Goal: Information Seeking & Learning: Learn about a topic

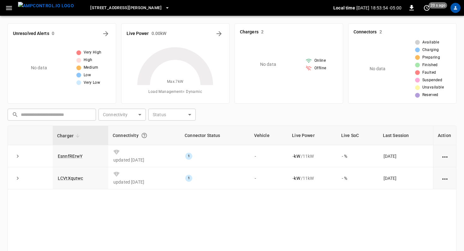
click at [164, 9] on icon "button" at bounding box center [167, 8] width 6 height 6
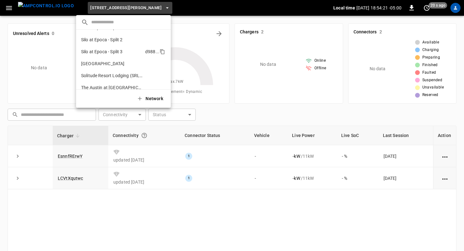
scroll to position [405, 0]
click at [107, 42] on p "Silo at Epoca - Split 2" at bounding box center [112, 41] width 63 height 6
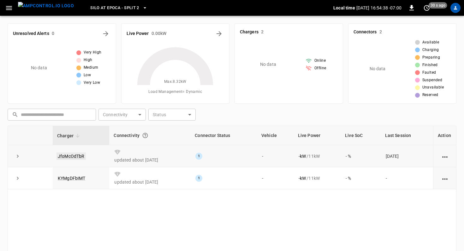
click at [69, 156] on link "JfoMcOdTbR" at bounding box center [70, 157] width 29 height 8
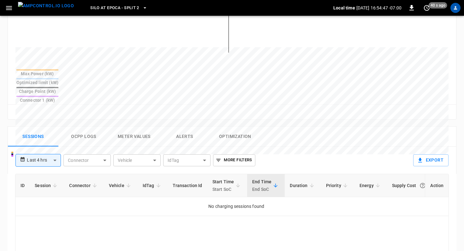
scroll to position [214, 0]
click at [87, 126] on button "Ocpp logs" at bounding box center [83, 136] width 50 height 20
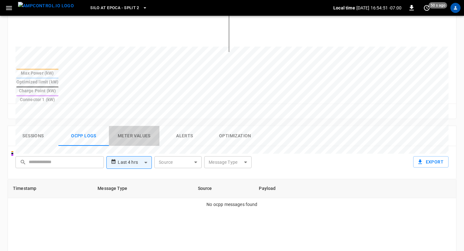
click at [140, 126] on button "Meter Values" at bounding box center [134, 136] width 50 height 20
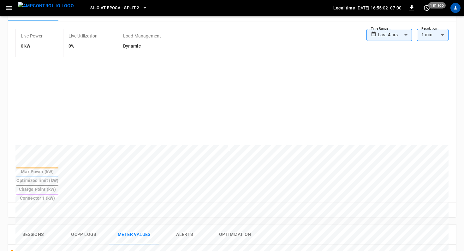
scroll to position [0, 0]
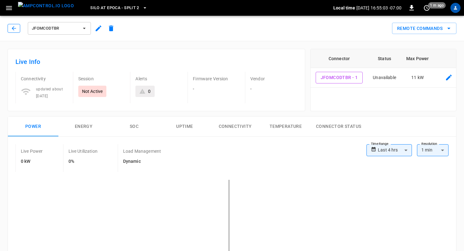
click at [15, 28] on icon "button" at bounding box center [14, 28] width 6 height 6
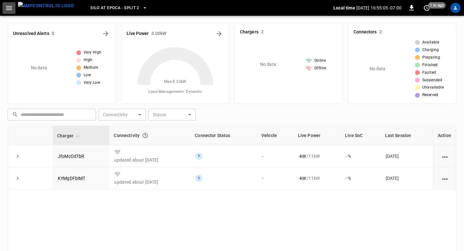
click at [12, 8] on icon "button" at bounding box center [9, 8] width 8 height 8
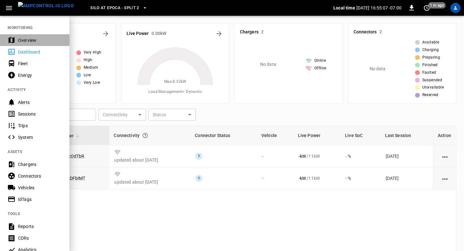
click at [32, 37] on div "Overview" at bounding box center [40, 40] width 44 height 6
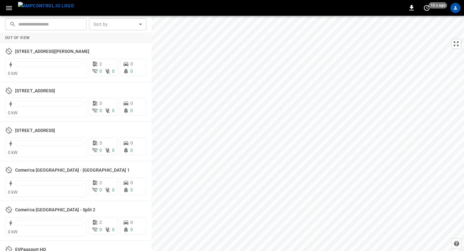
click at [10, 9] on icon "button" at bounding box center [9, 8] width 6 height 4
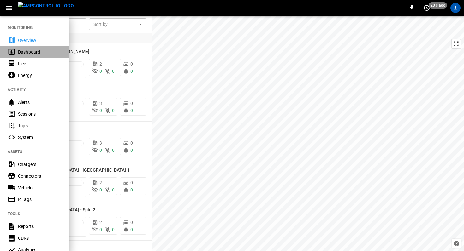
click at [34, 52] on div "Dashboard" at bounding box center [40, 52] width 44 height 6
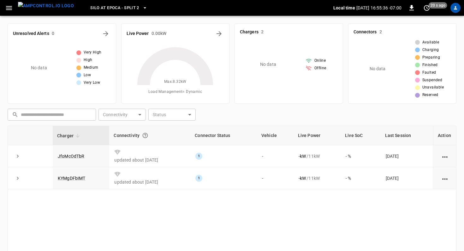
click at [142, 8] on icon "button" at bounding box center [145, 8] width 6 height 6
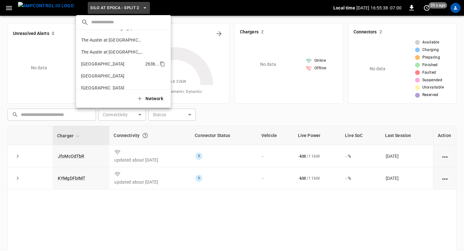
scroll to position [460, 0]
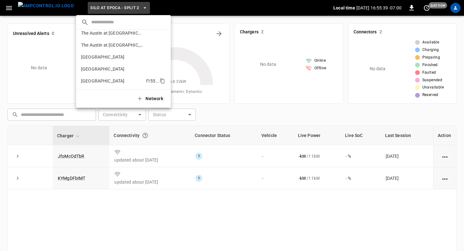
click at [120, 81] on p "[GEOGRAPHIC_DATA]" at bounding box center [112, 81] width 62 height 6
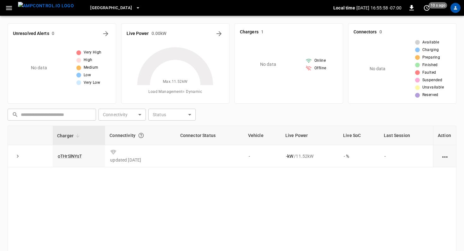
click at [135, 9] on icon "button" at bounding box center [138, 8] width 6 height 6
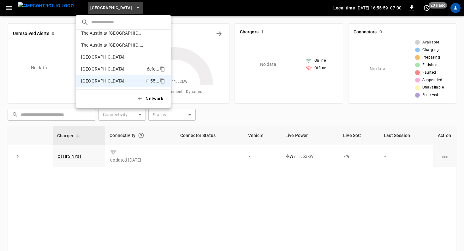
click at [112, 65] on li "University Park 6cfc ..." at bounding box center [123, 69] width 95 height 12
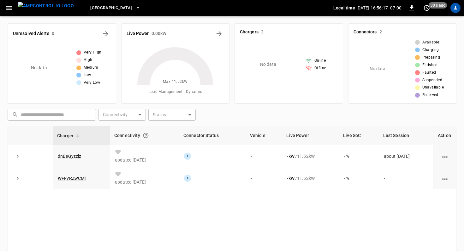
click at [116, 5] on button "[GEOGRAPHIC_DATA]" at bounding box center [115, 8] width 55 height 12
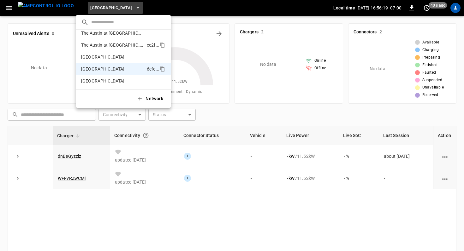
click at [116, 45] on p "The Austin at [GEOGRAPHIC_DATA] 2" at bounding box center [112, 45] width 63 height 6
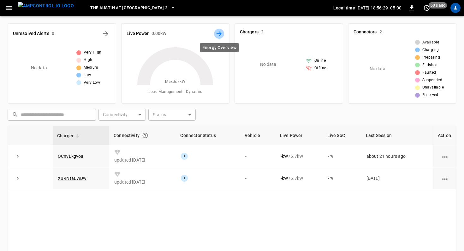
click at [218, 34] on icon "Energy Overview" at bounding box center [218, 33] width 5 height 5
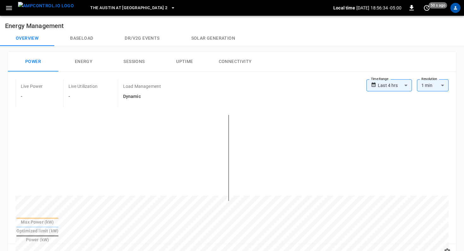
click at [78, 40] on button "Baseload" at bounding box center [81, 38] width 55 height 15
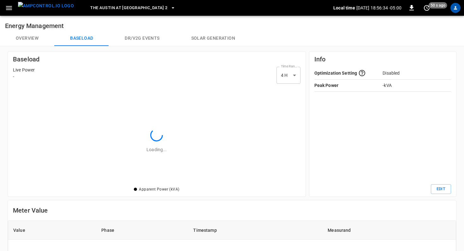
scroll to position [99, 287]
click at [38, 39] on button "Overview" at bounding box center [27, 38] width 54 height 15
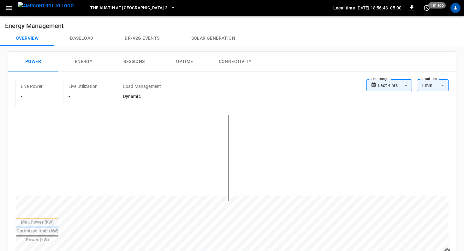
click at [161, 7] on button "The Austin at [GEOGRAPHIC_DATA] 2" at bounding box center [133, 8] width 90 height 12
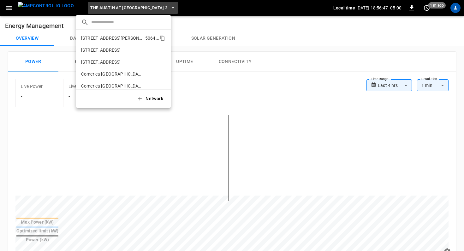
click at [111, 41] on p "[STREET_ADDRESS][PERSON_NAME]" at bounding box center [111, 38] width 61 height 6
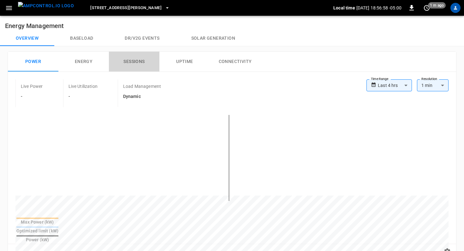
click at [131, 62] on button "Sessions" at bounding box center [134, 62] width 50 height 20
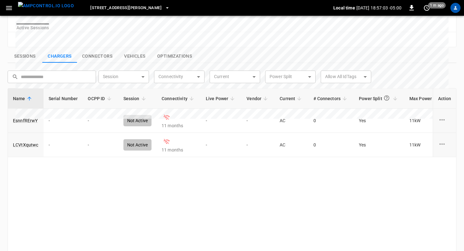
scroll to position [196, 0]
